Goal: Information Seeking & Learning: Learn about a topic

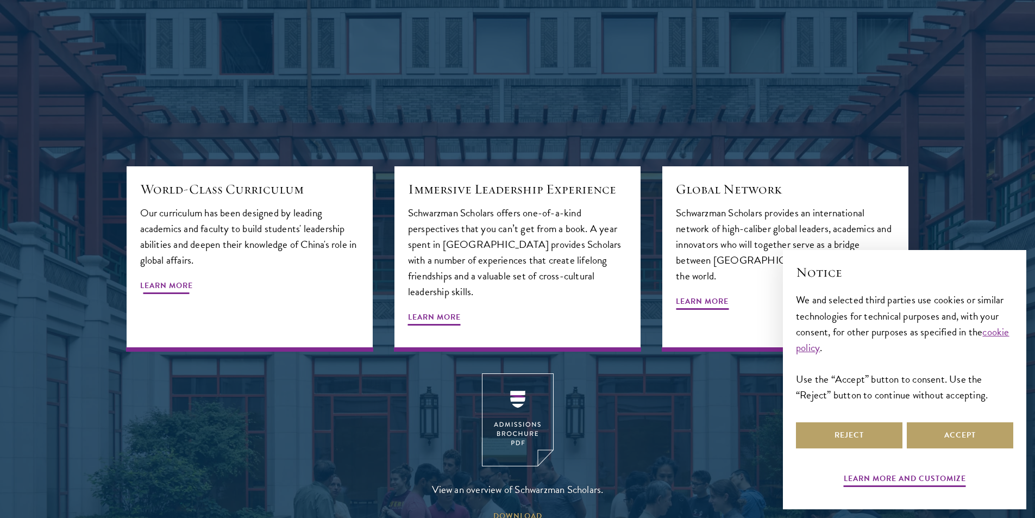
scroll to position [1304, 0]
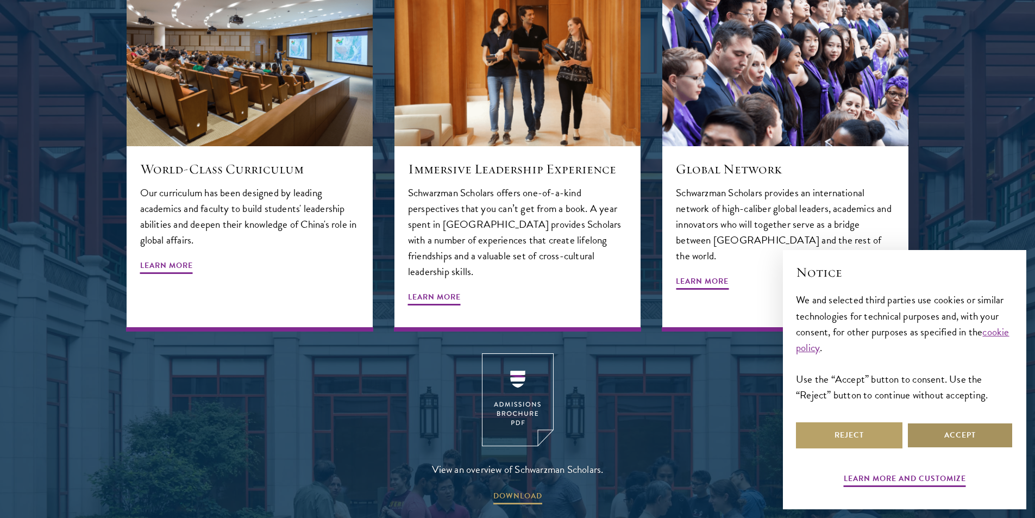
click at [920, 433] on button "Accept" at bounding box center [960, 435] width 106 height 26
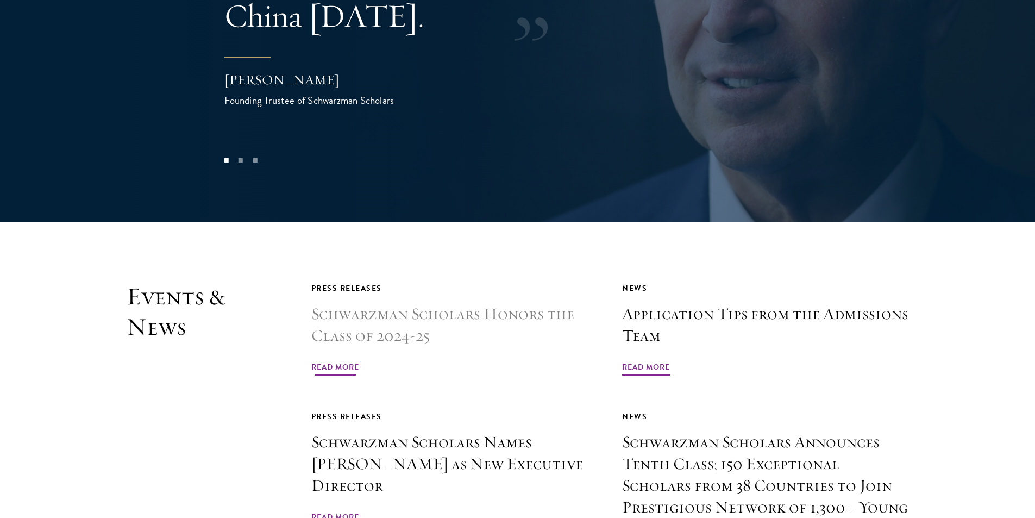
scroll to position [2499, 0]
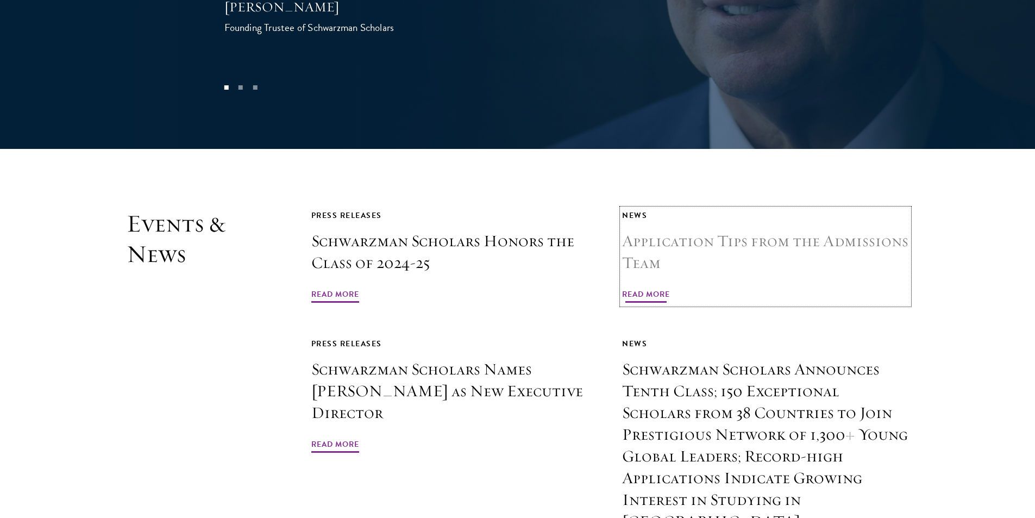
click at [652, 287] on span "Read More" at bounding box center [646, 295] width 48 height 17
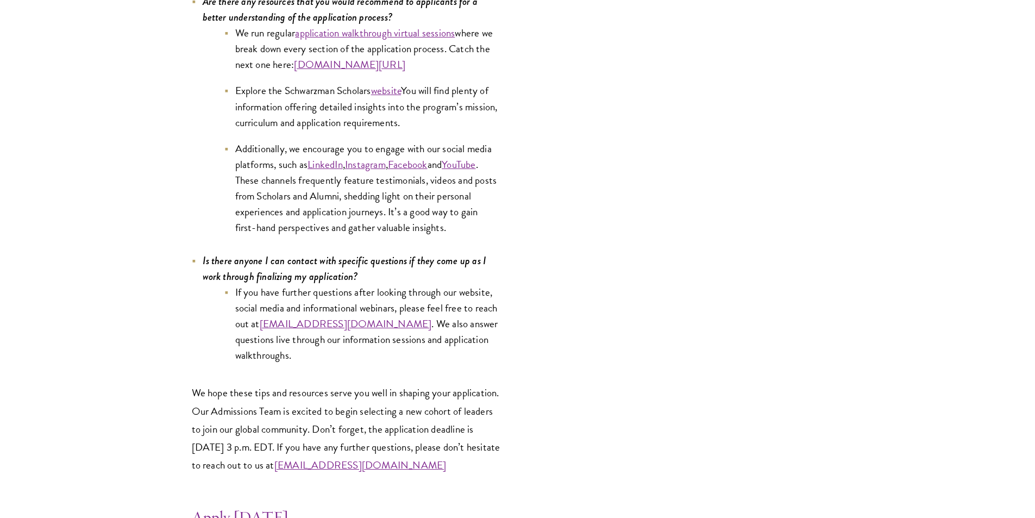
scroll to position [5812, 0]
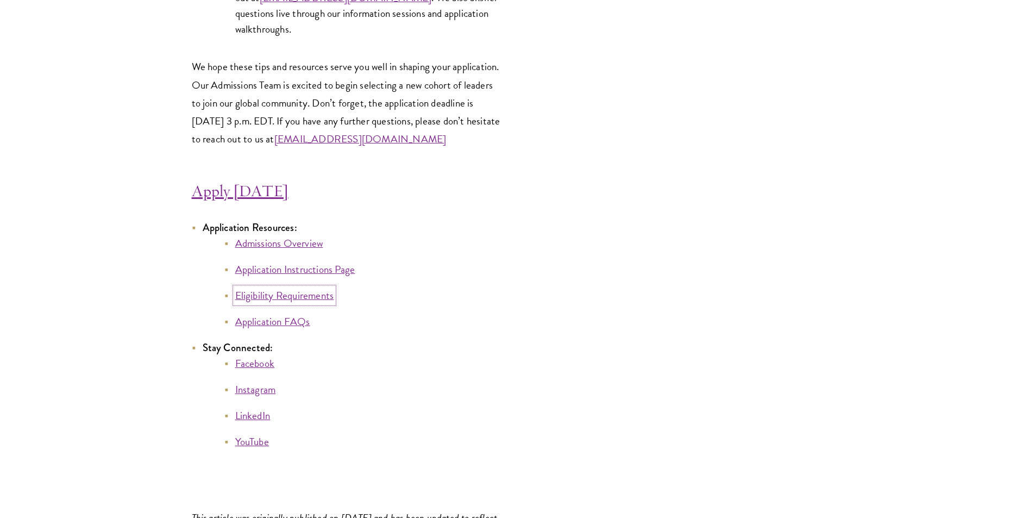
click at [259, 301] on link "Eligibility Requirements" at bounding box center [284, 295] width 99 height 16
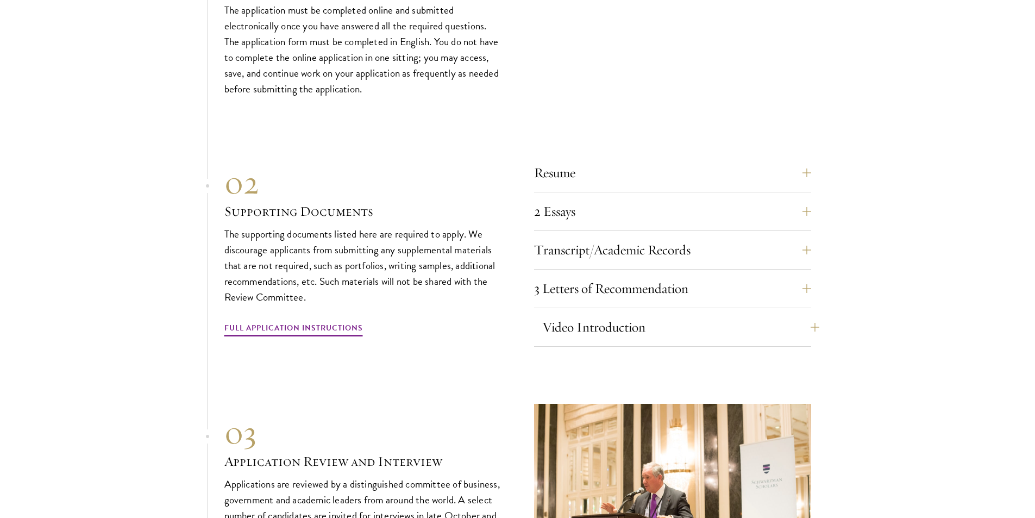
scroll to position [3330, 0]
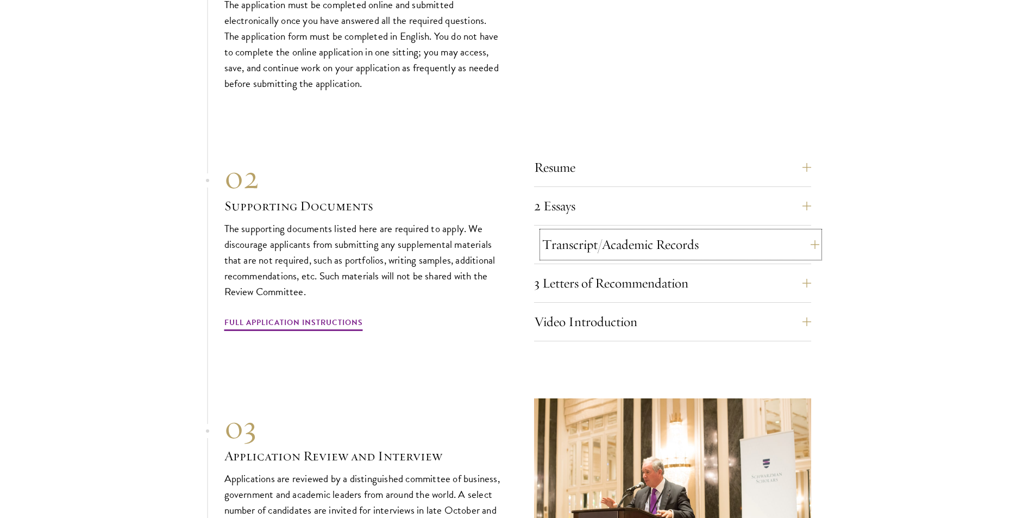
click at [594, 231] on button "Transcript/Academic Records" at bounding box center [680, 244] width 277 height 26
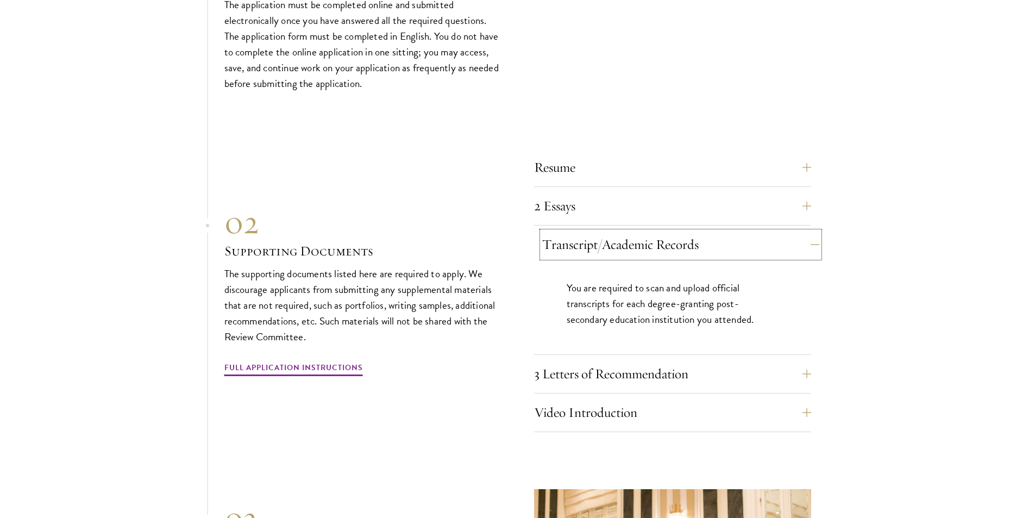
click at [594, 231] on button "Transcript/Academic Records" at bounding box center [680, 244] width 277 height 26
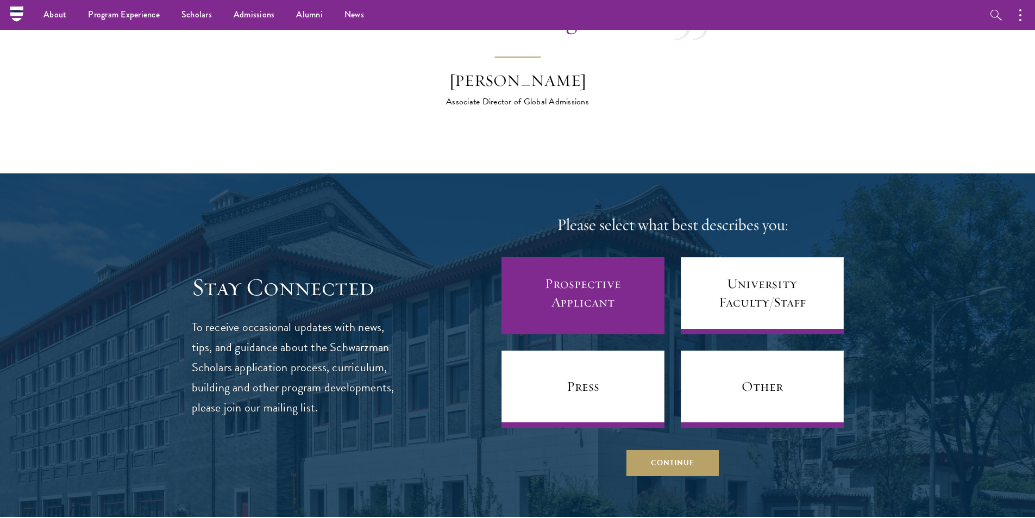
scroll to position [4200, 0]
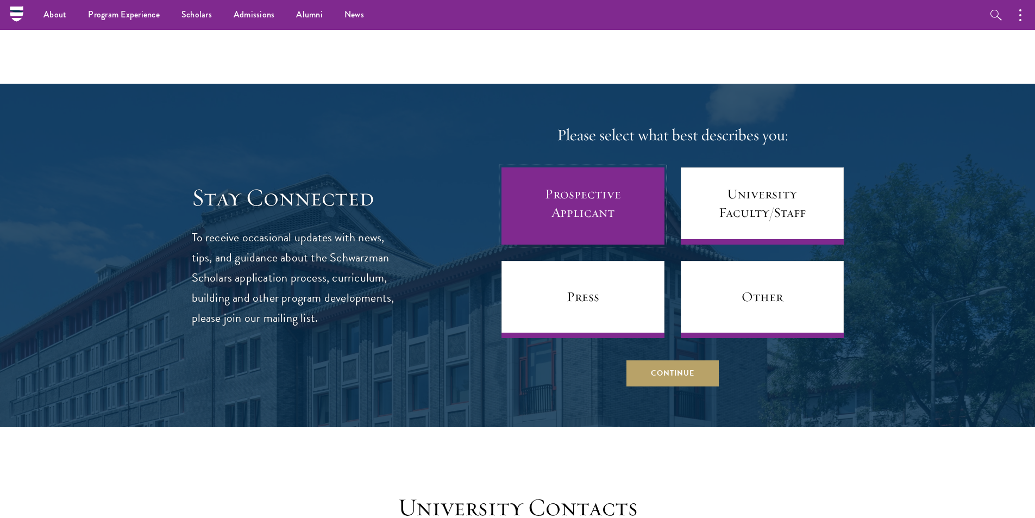
click at [570, 185] on link "Prospective Applicant" at bounding box center [582, 205] width 163 height 77
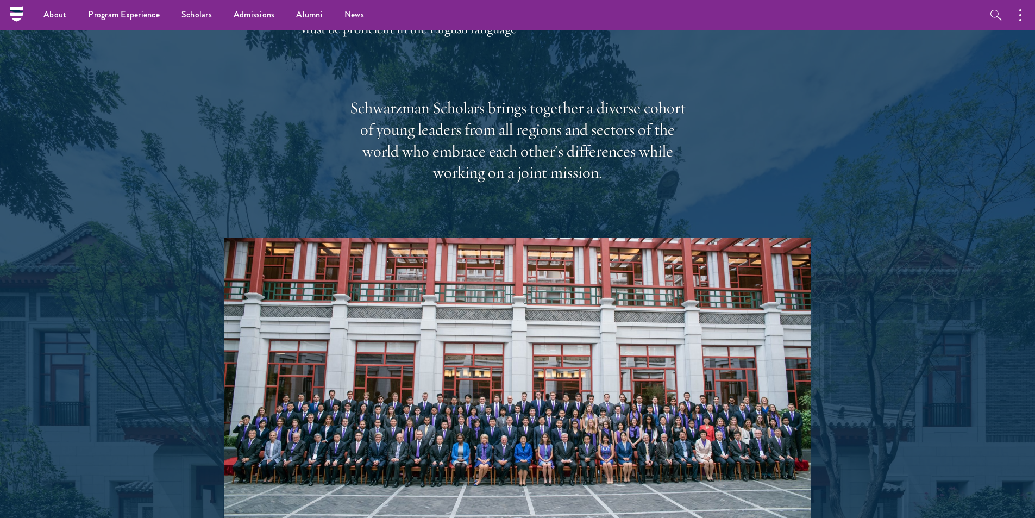
scroll to position [1578, 0]
